Goal: Task Accomplishment & Management: Manage account settings

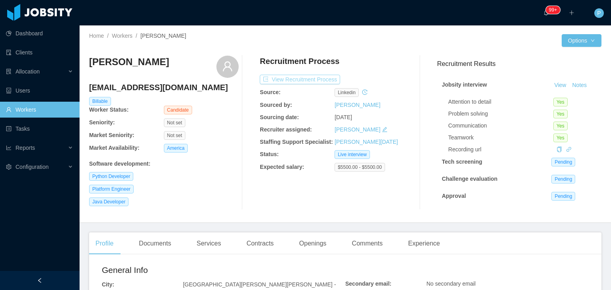
click at [315, 80] on button "View Recruitment Process" at bounding box center [300, 80] width 80 height 10
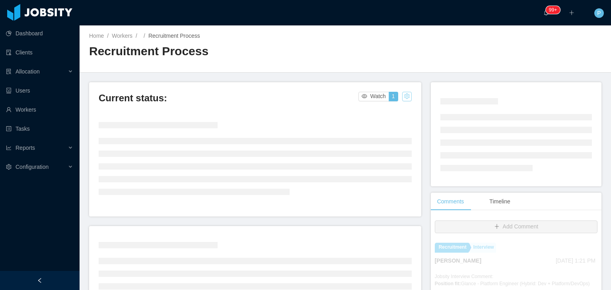
click at [405, 95] on button "button" at bounding box center [407, 97] width 10 height 10
click at [398, 120] on div "Change status" at bounding box center [386, 121] width 36 height 9
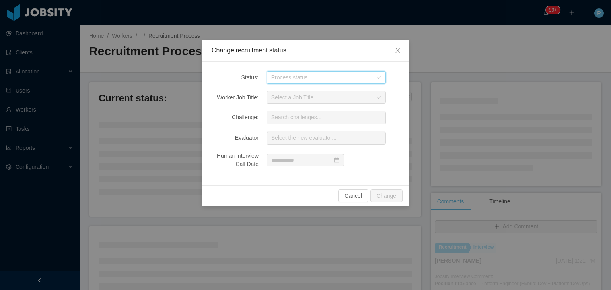
click at [378, 82] on div "Process status" at bounding box center [325, 77] width 119 height 13
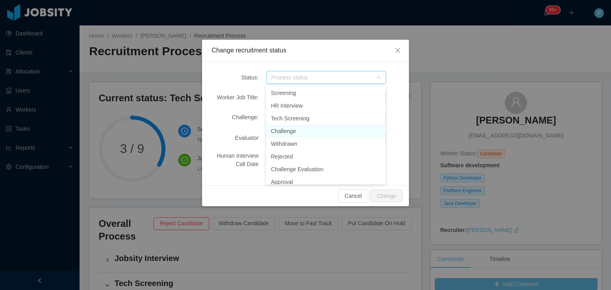
click at [288, 134] on li "Challenge" at bounding box center [325, 131] width 119 height 13
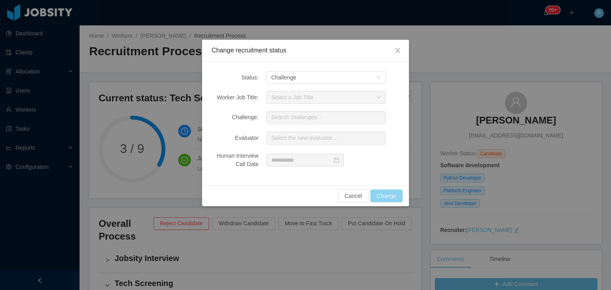
click at [390, 194] on button "Change" at bounding box center [386, 196] width 32 height 13
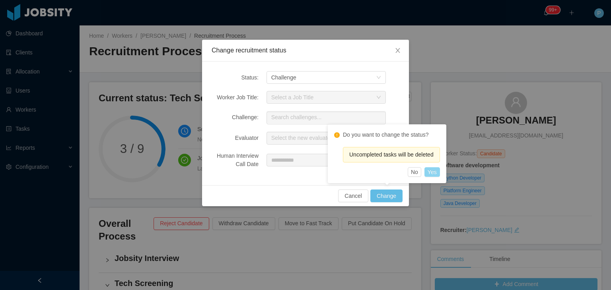
click at [432, 170] on button "Yes" at bounding box center [432, 172] width 16 height 10
